Goal: Transaction & Acquisition: Purchase product/service

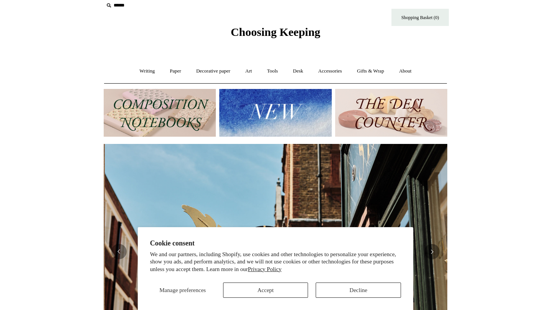
scroll to position [0, 343]
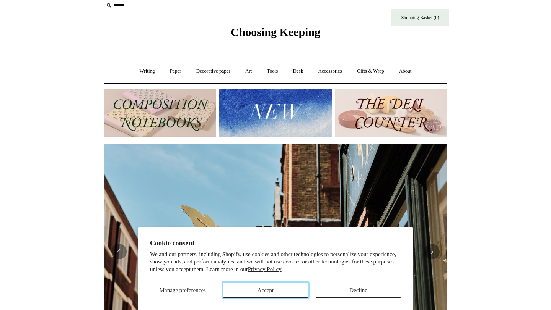
click at [285, 289] on button "Accept" at bounding box center [265, 290] width 85 height 15
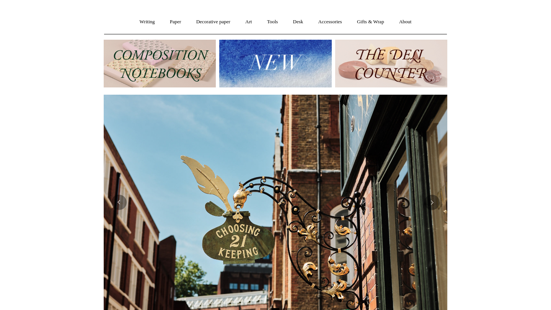
scroll to position [62, 0]
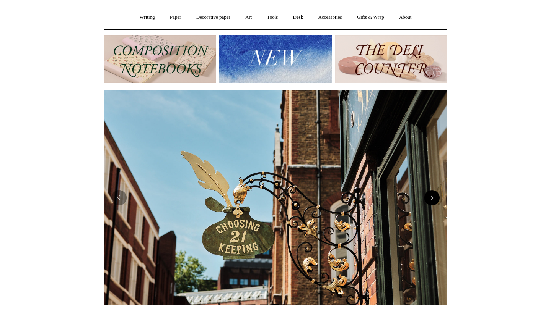
click at [431, 201] on button "Next" at bounding box center [431, 197] width 15 height 15
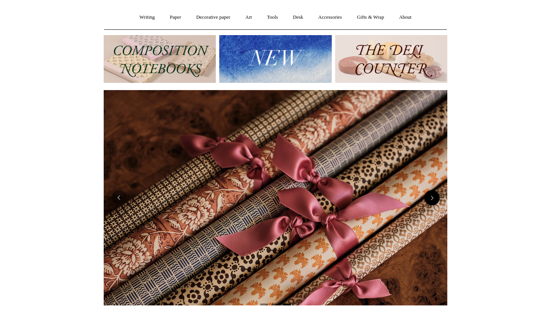
click at [431, 201] on button "Next" at bounding box center [431, 197] width 15 height 15
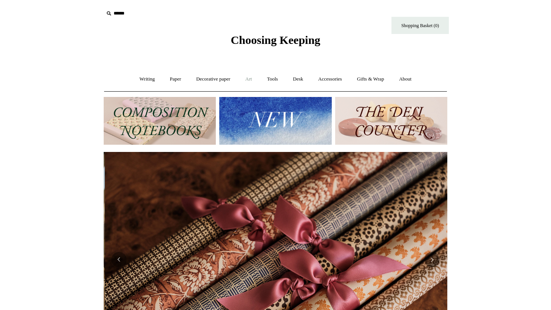
scroll to position [0, 687]
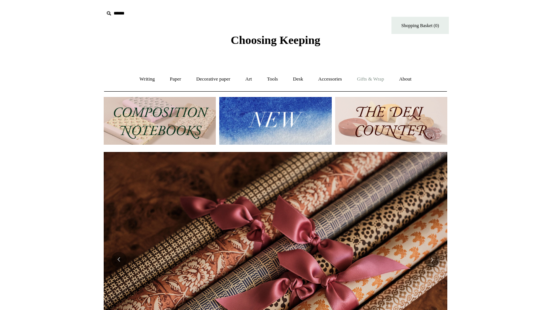
click at [378, 80] on link "Gifts & Wrap +" at bounding box center [370, 79] width 41 height 20
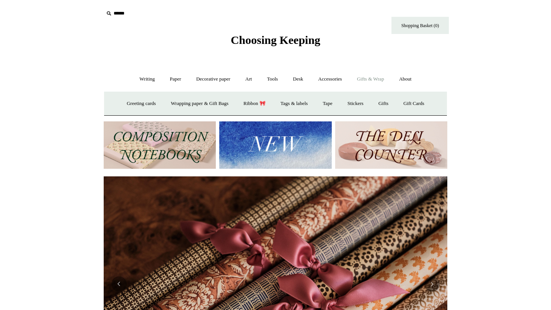
click at [395, 137] on img at bounding box center [391, 146] width 112 height 48
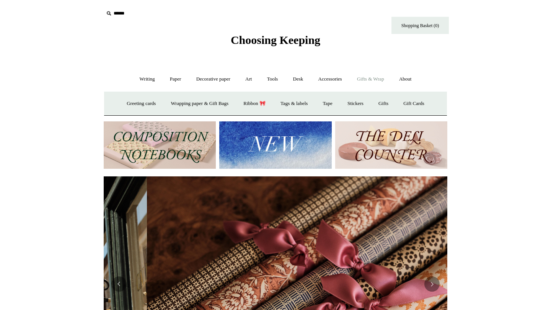
scroll to position [0, 453]
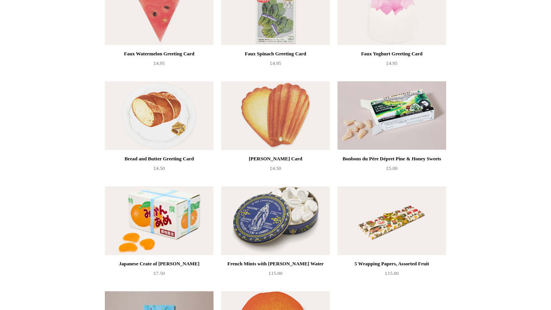
scroll to position [754, 0]
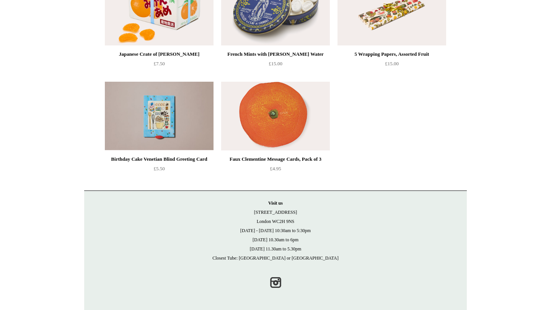
click at [191, 133] on img at bounding box center [159, 116] width 109 height 69
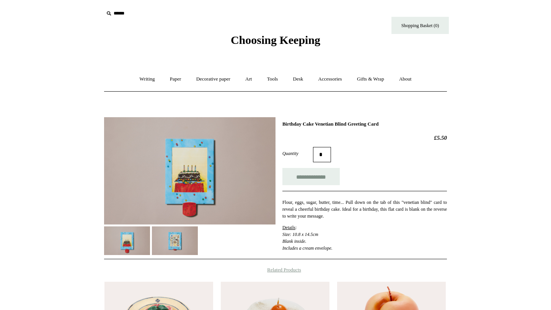
click at [173, 245] on img at bounding box center [175, 241] width 46 height 29
click at [137, 232] on img at bounding box center [127, 241] width 46 height 29
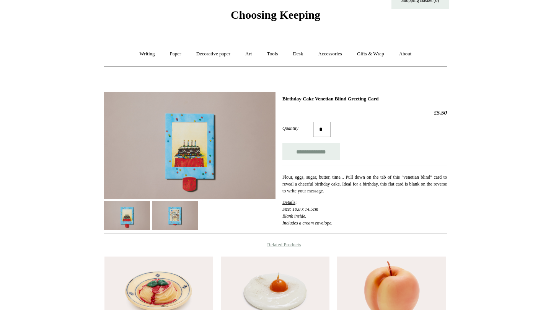
scroll to position [28, 0]
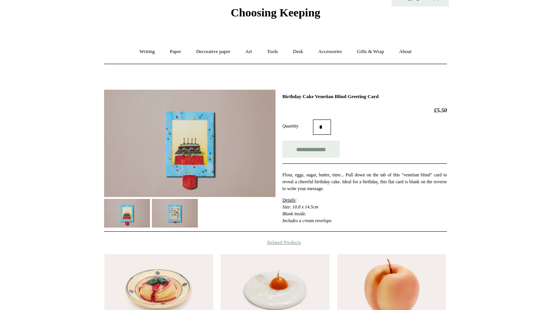
click at [174, 215] on img at bounding box center [175, 213] width 46 height 29
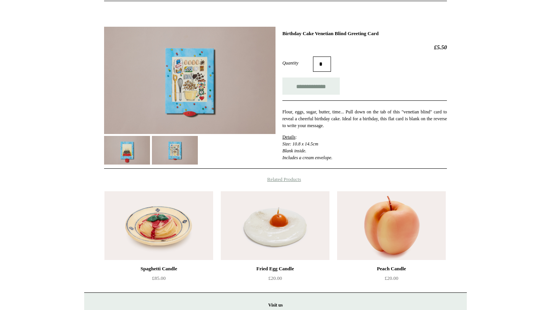
scroll to position [0, 0]
